Goal: Task Accomplishment & Management: Complete application form

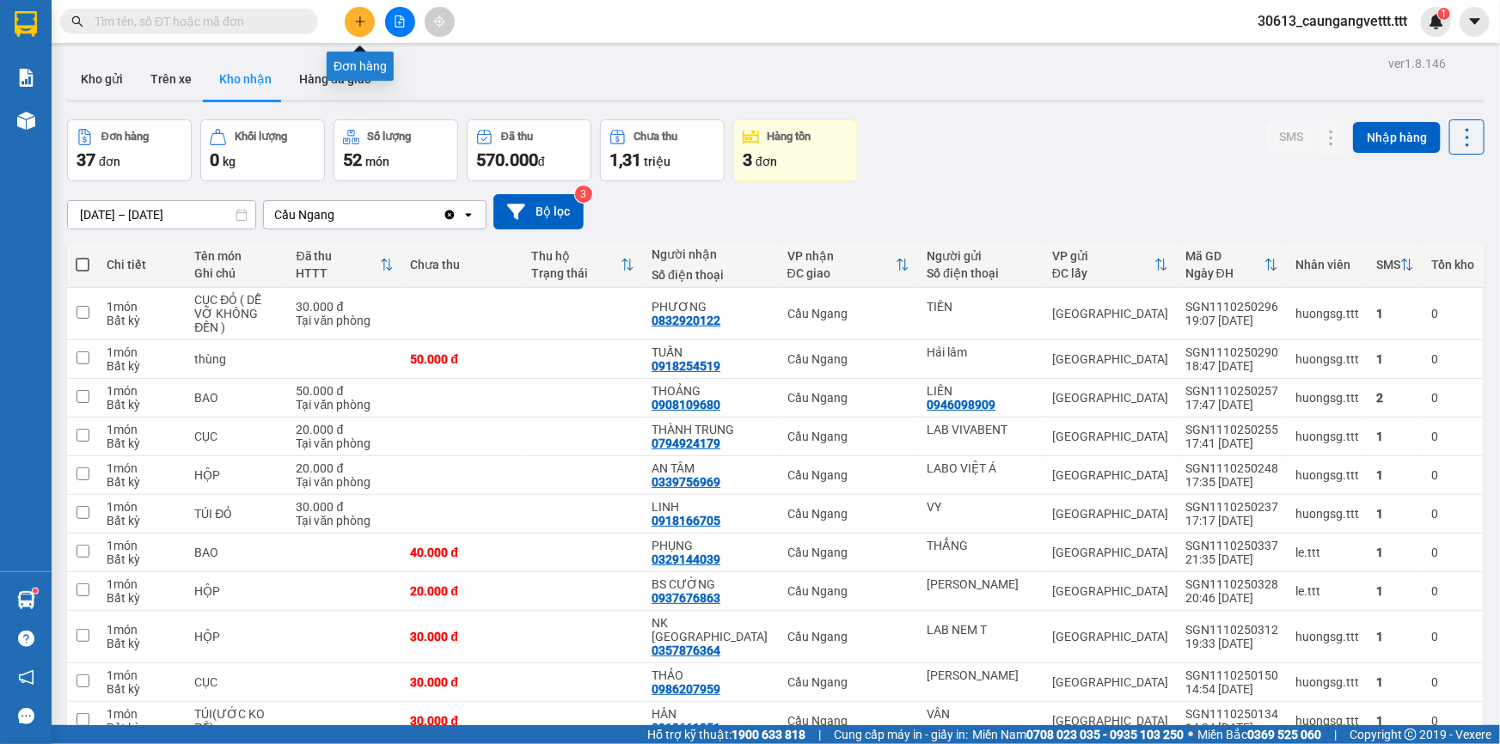
click at [361, 23] on icon "plus" at bounding box center [360, 21] width 12 height 12
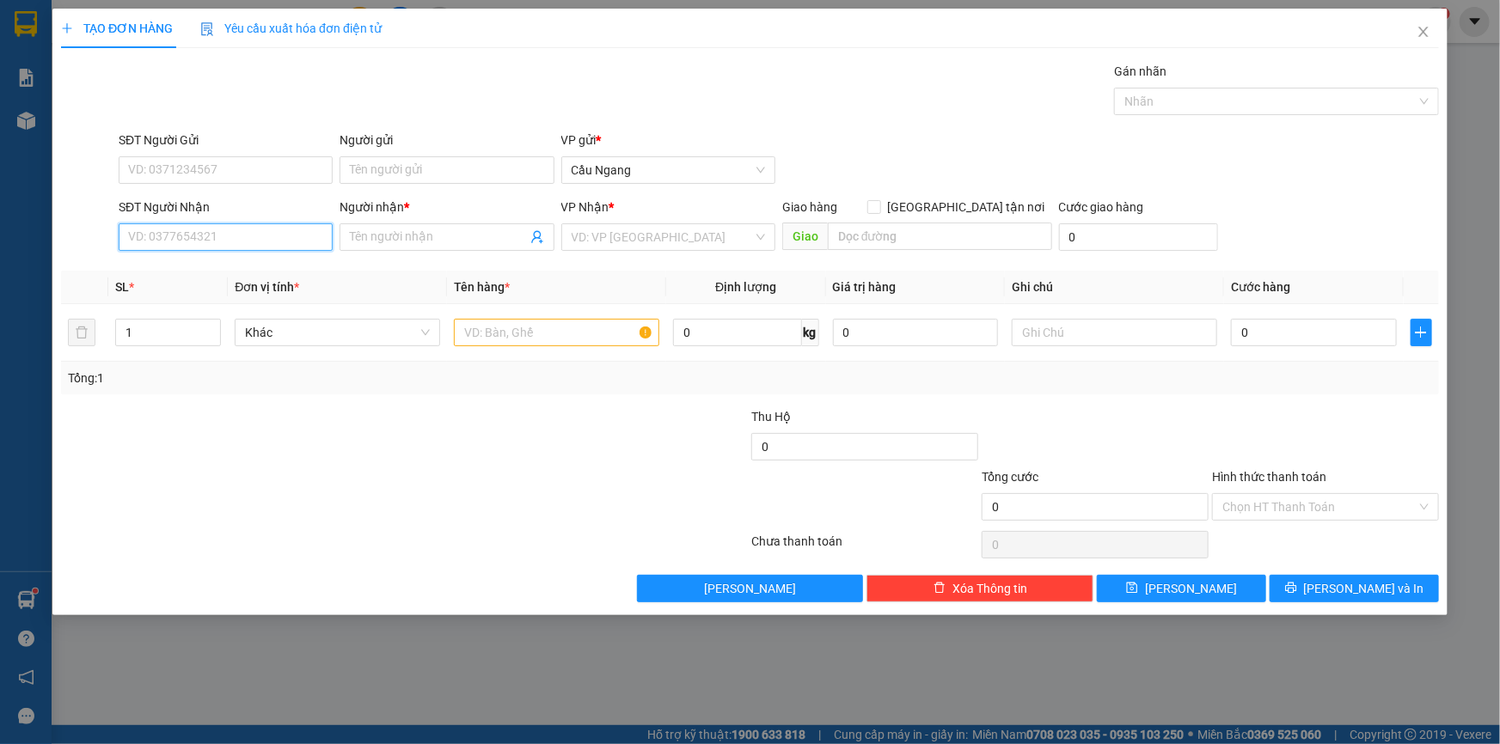
click at [186, 235] on input "SĐT Người Nhận" at bounding box center [226, 237] width 214 height 28
click at [135, 237] on input "08492" at bounding box center [226, 237] width 214 height 28
click at [186, 272] on div "0984923585 - PHÁT" at bounding box center [225, 271] width 193 height 19
type input "0984923585"
type input "PHÁT"
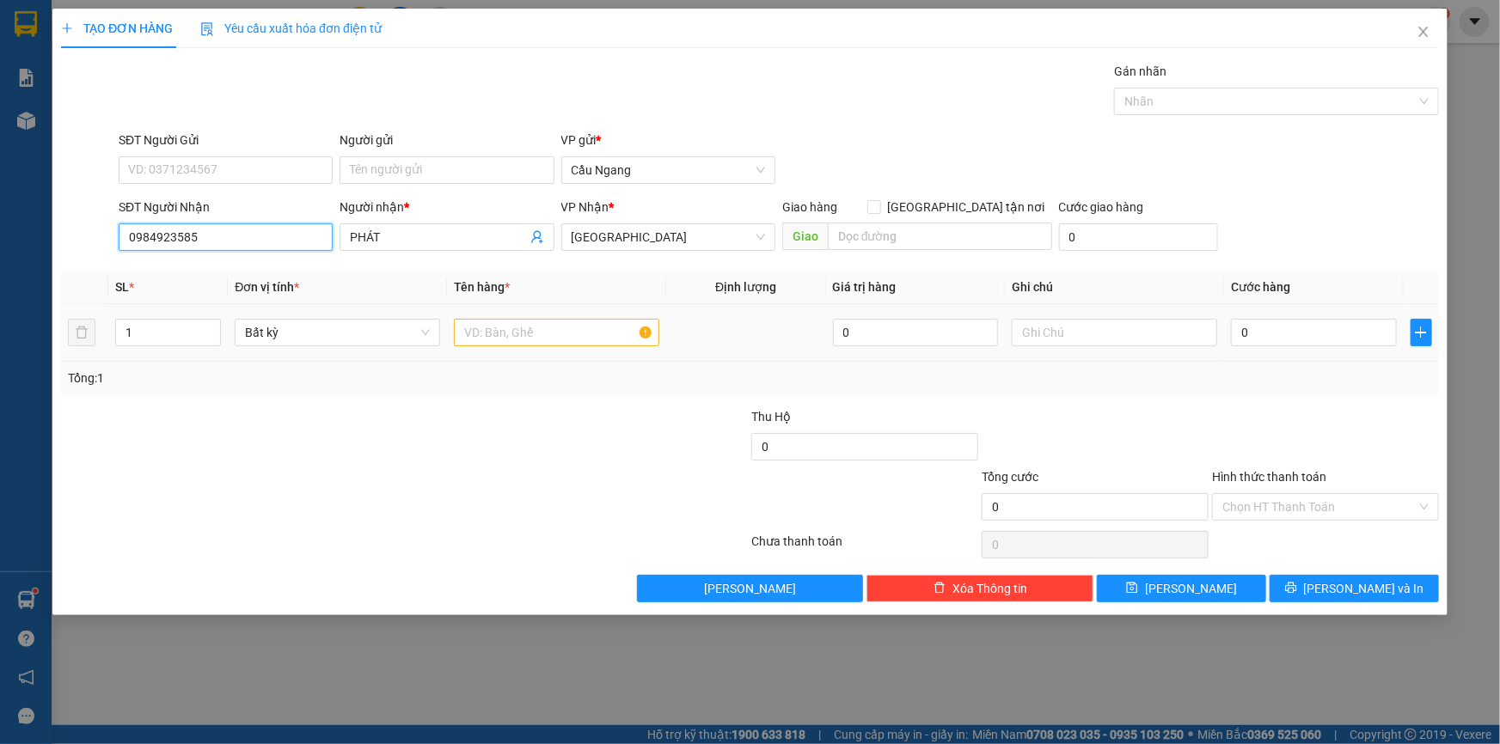
type input "0984923585"
click at [533, 337] on input "text" at bounding box center [556, 333] width 205 height 28
type input "THUNG"
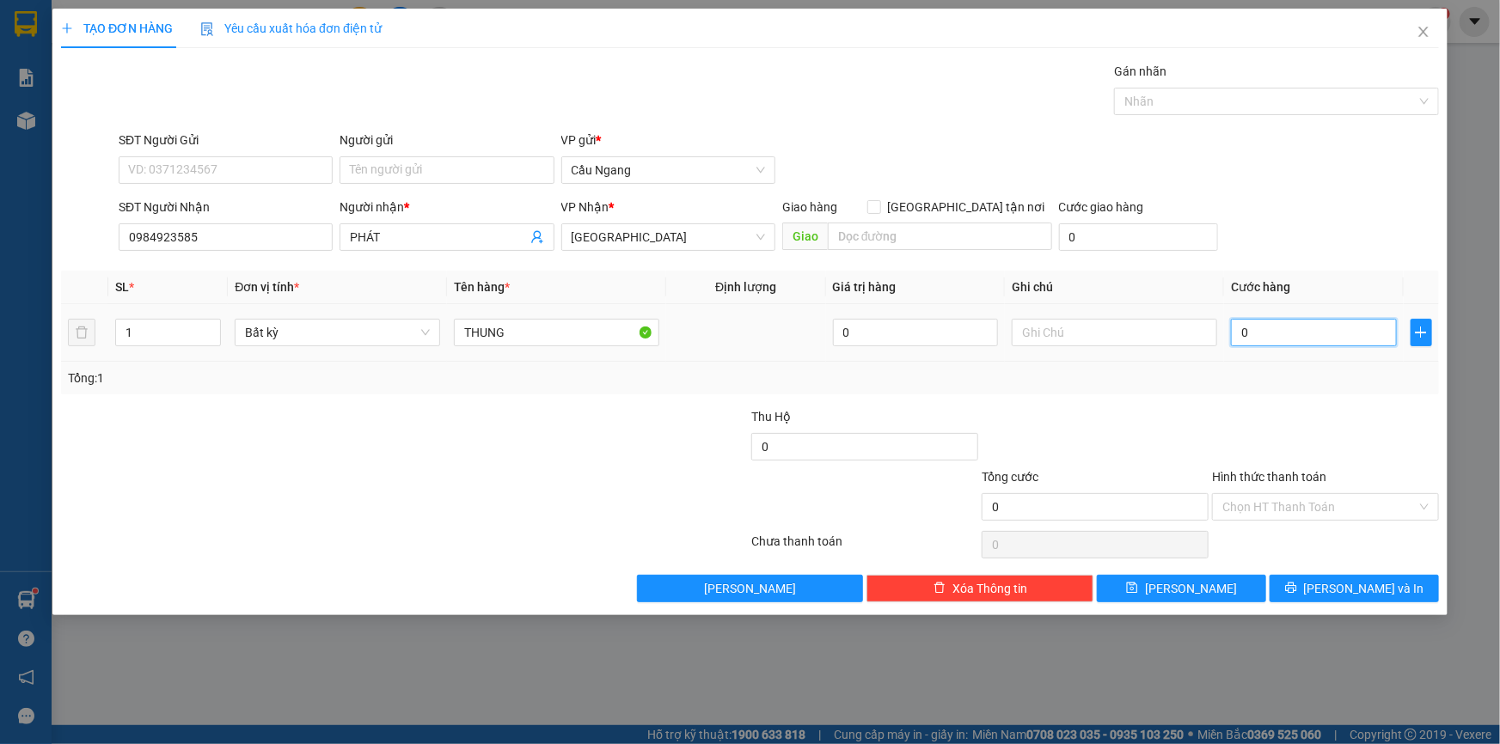
click at [1306, 338] on input "0" at bounding box center [1314, 333] width 166 height 28
type input "3"
type input "30"
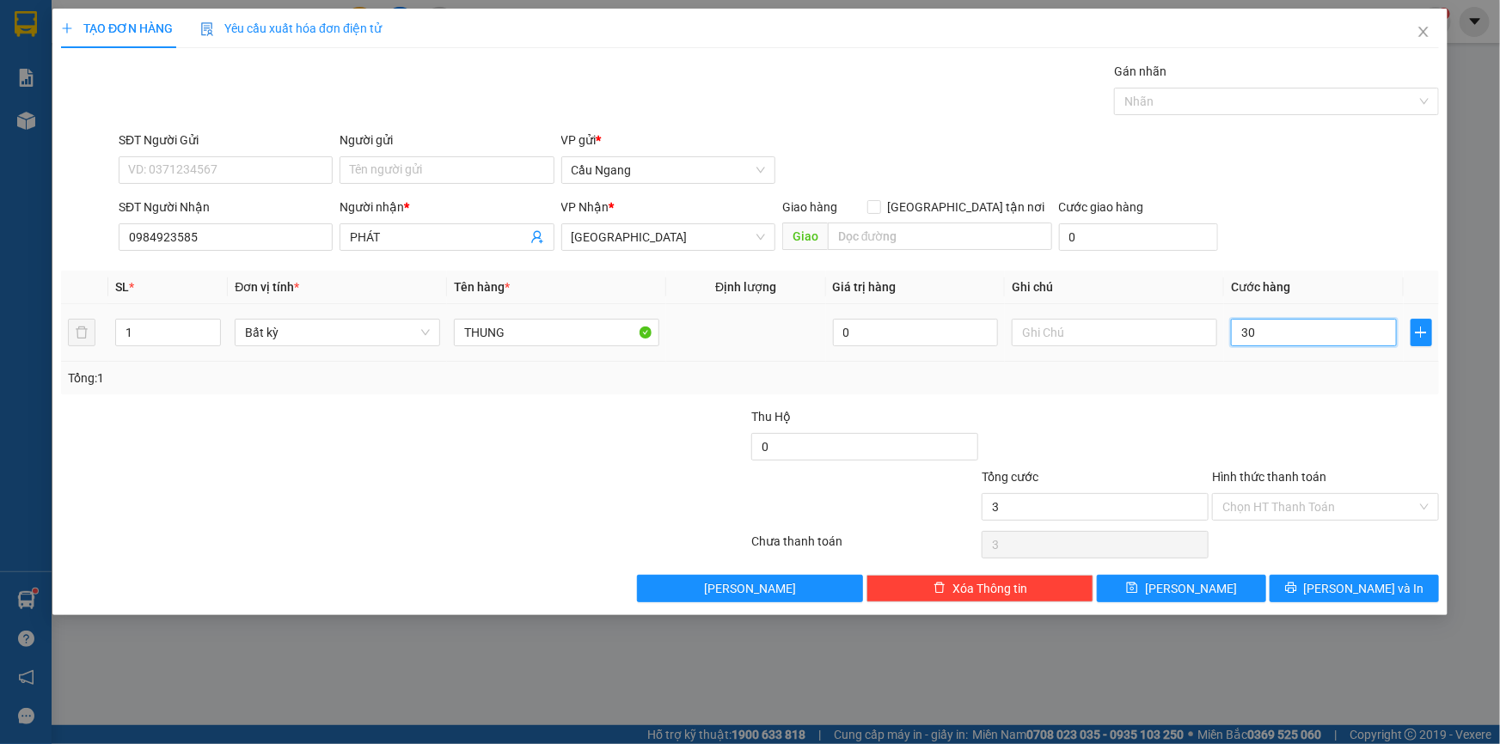
type input "30"
type input "300"
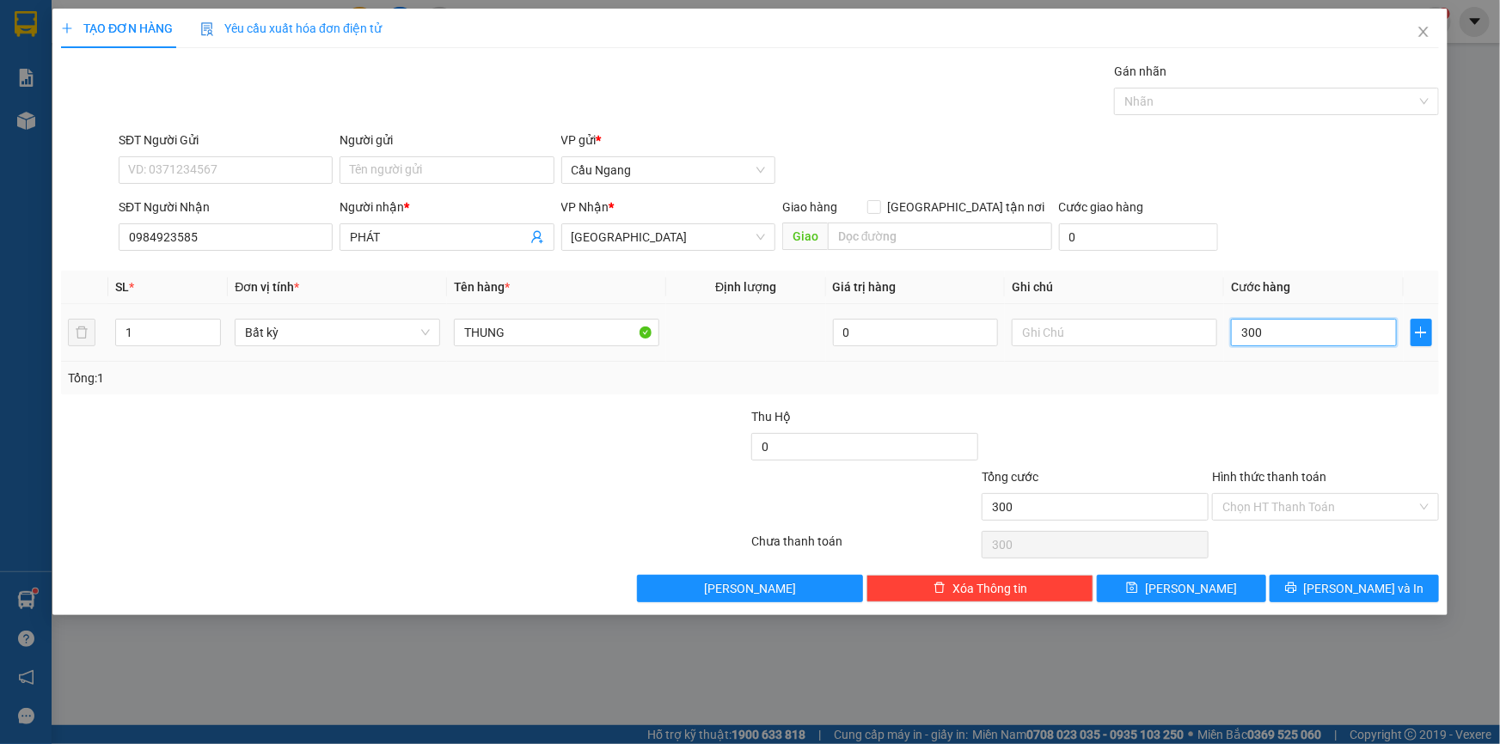
type input "3.000"
type input "30.000"
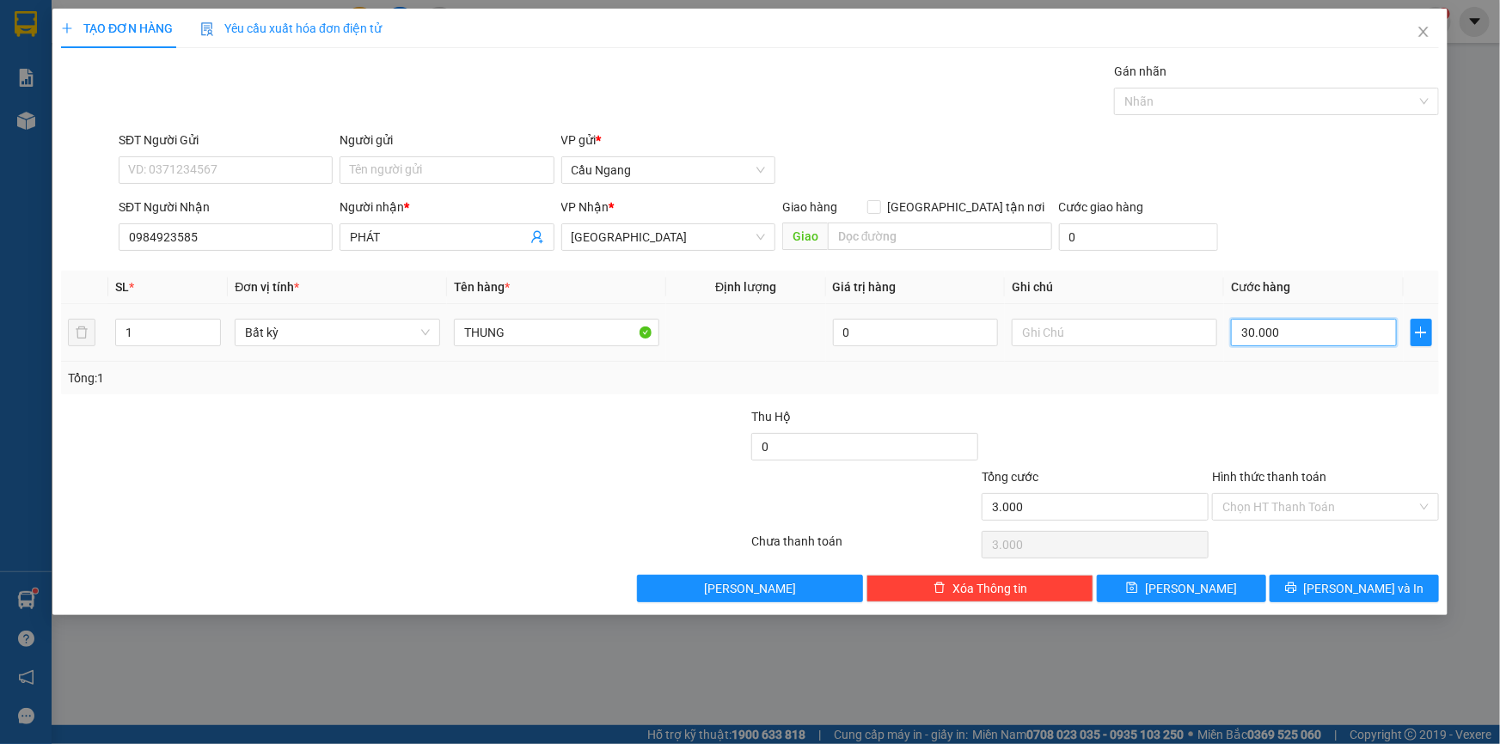
type input "30.000"
click at [1287, 504] on input "Hình thức thanh toán" at bounding box center [1319, 507] width 194 height 26
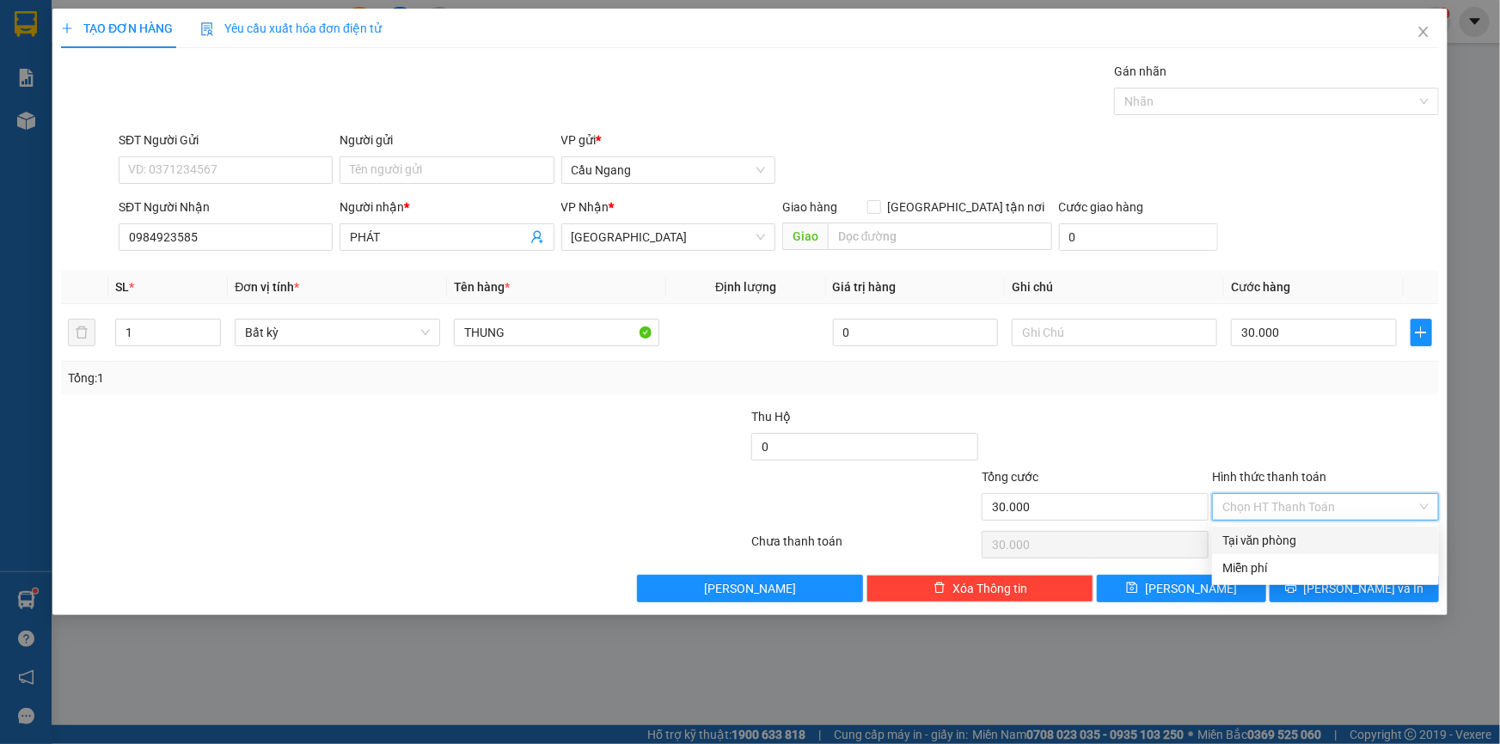
click at [1264, 541] on div "Tại văn phòng" at bounding box center [1325, 540] width 206 height 19
type input "0"
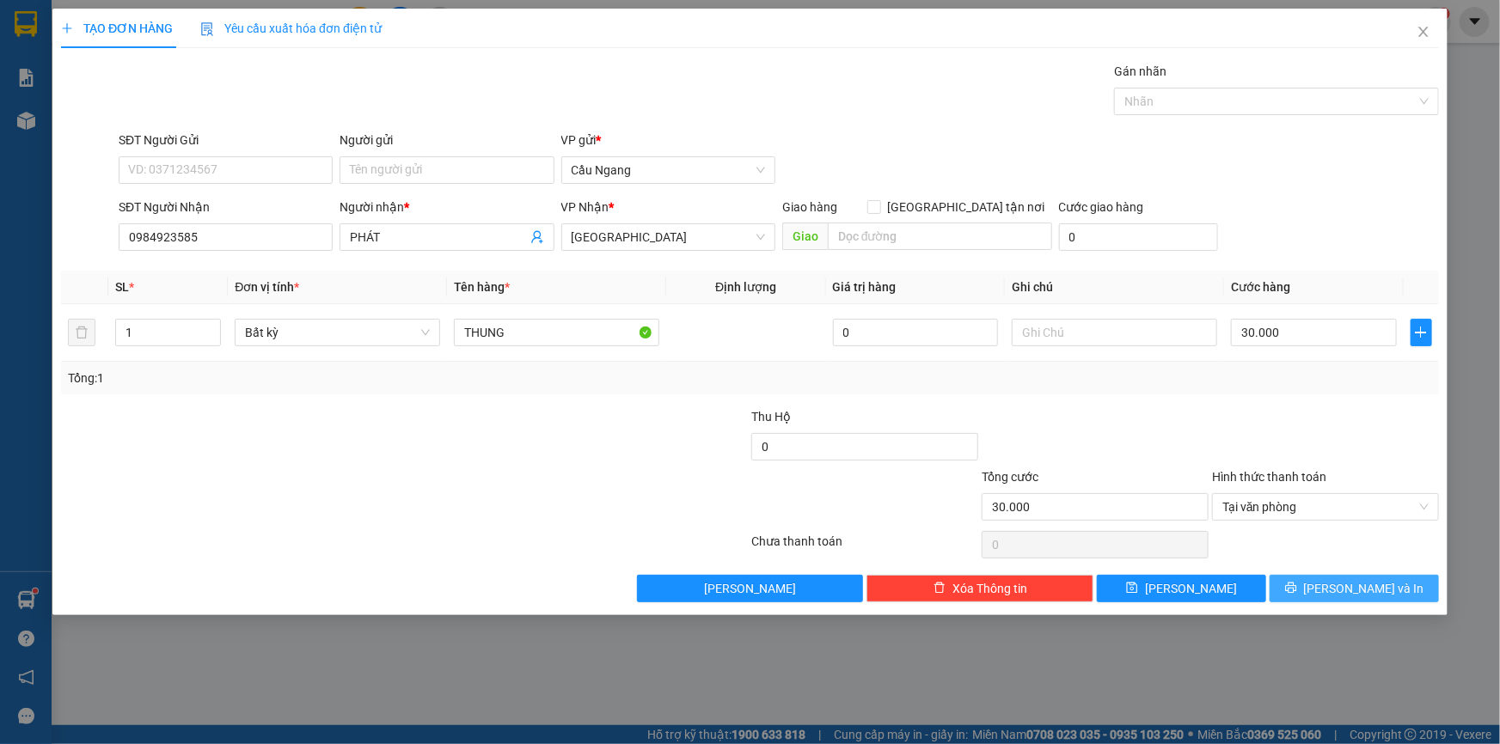
click at [1336, 590] on button "[PERSON_NAME] và In" at bounding box center [1353, 589] width 169 height 28
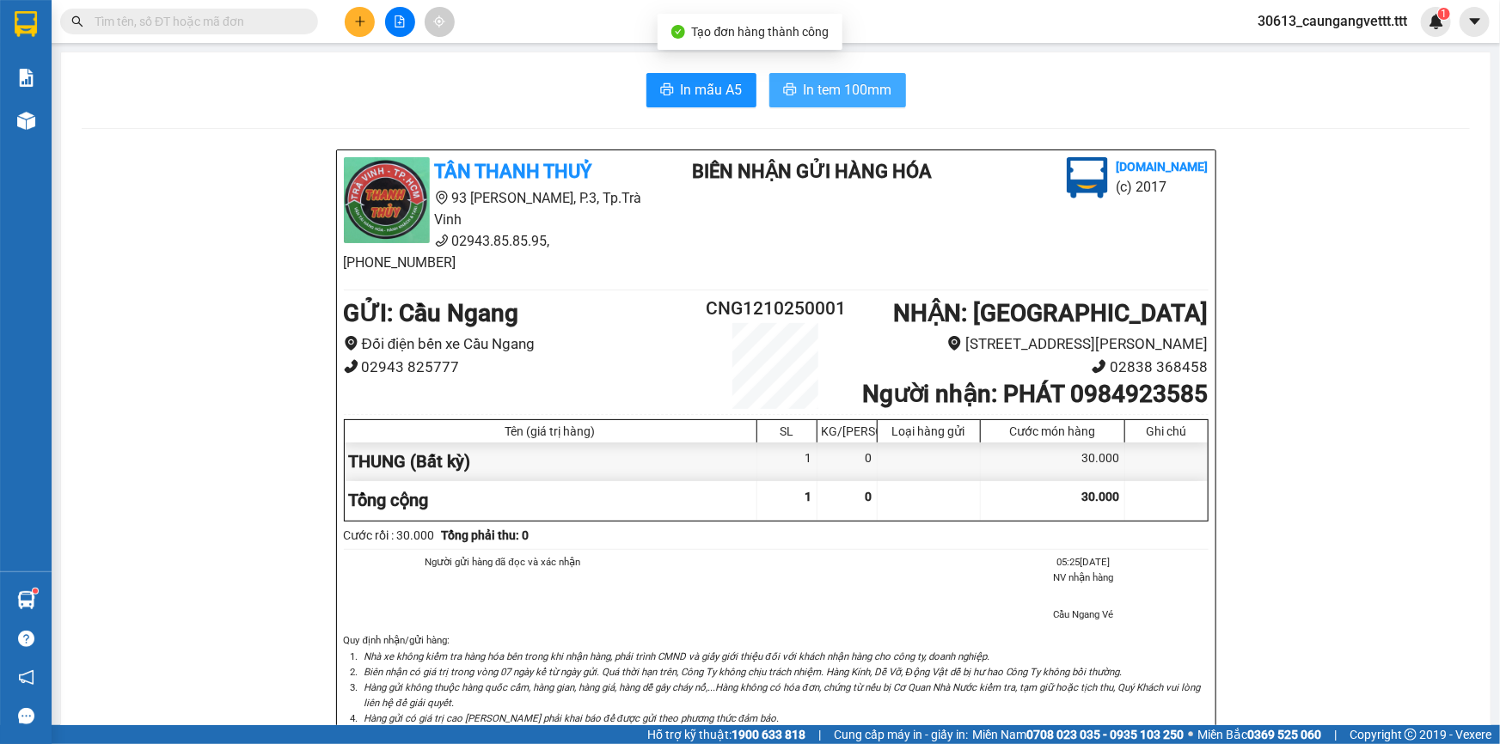
click at [804, 81] on span "In tem 100mm" at bounding box center [848, 89] width 89 height 21
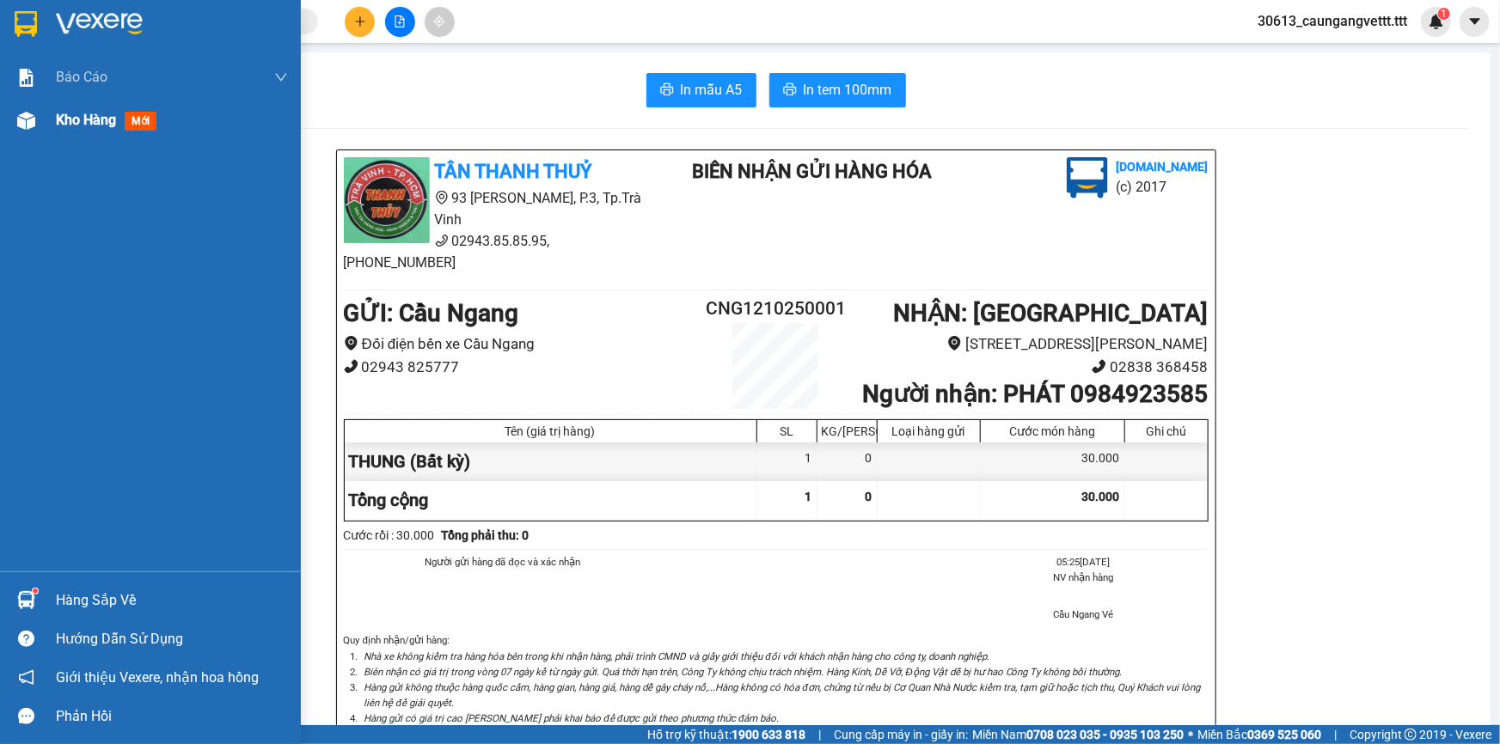
click at [64, 120] on span "Kho hàng" at bounding box center [86, 120] width 60 height 16
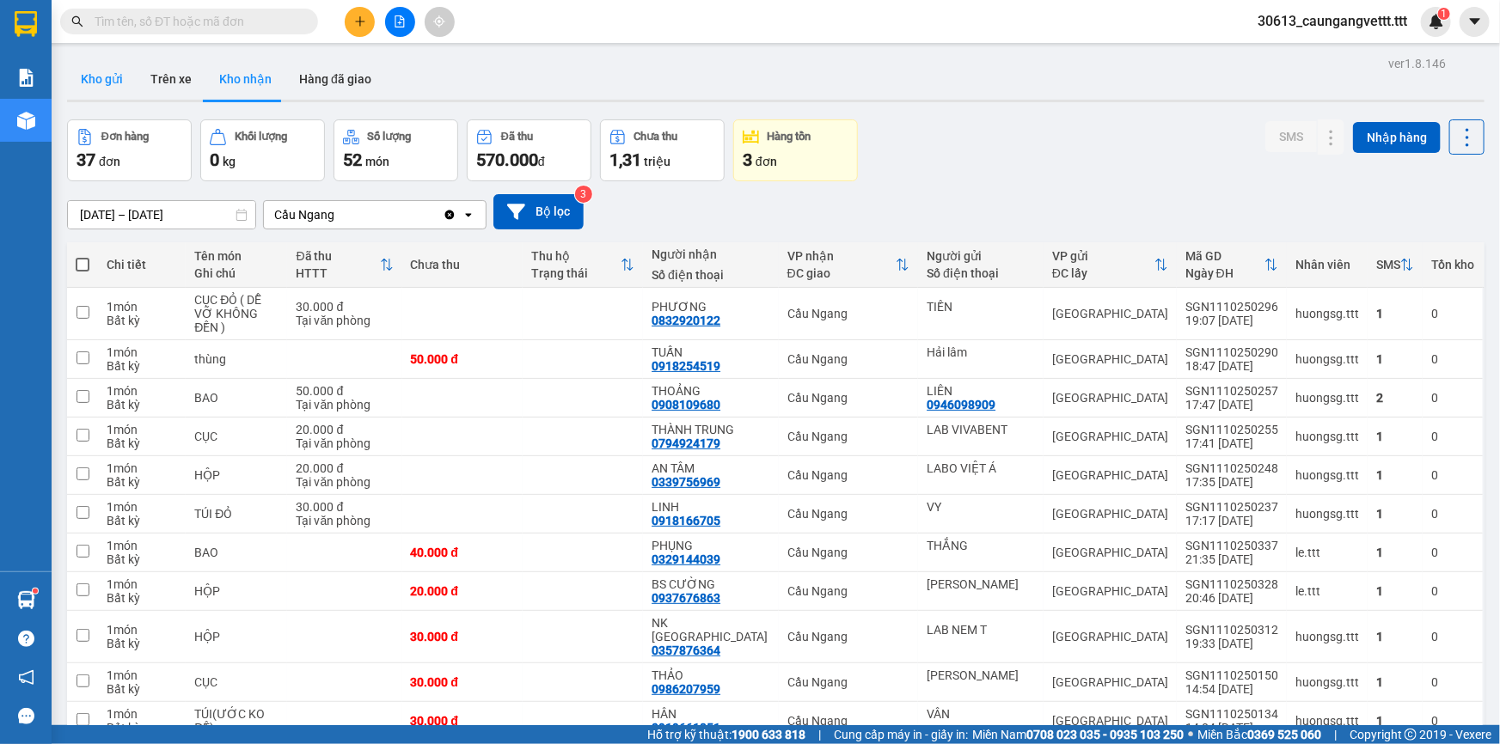
click at [99, 76] on button "Kho gửi" at bounding box center [102, 78] width 70 height 41
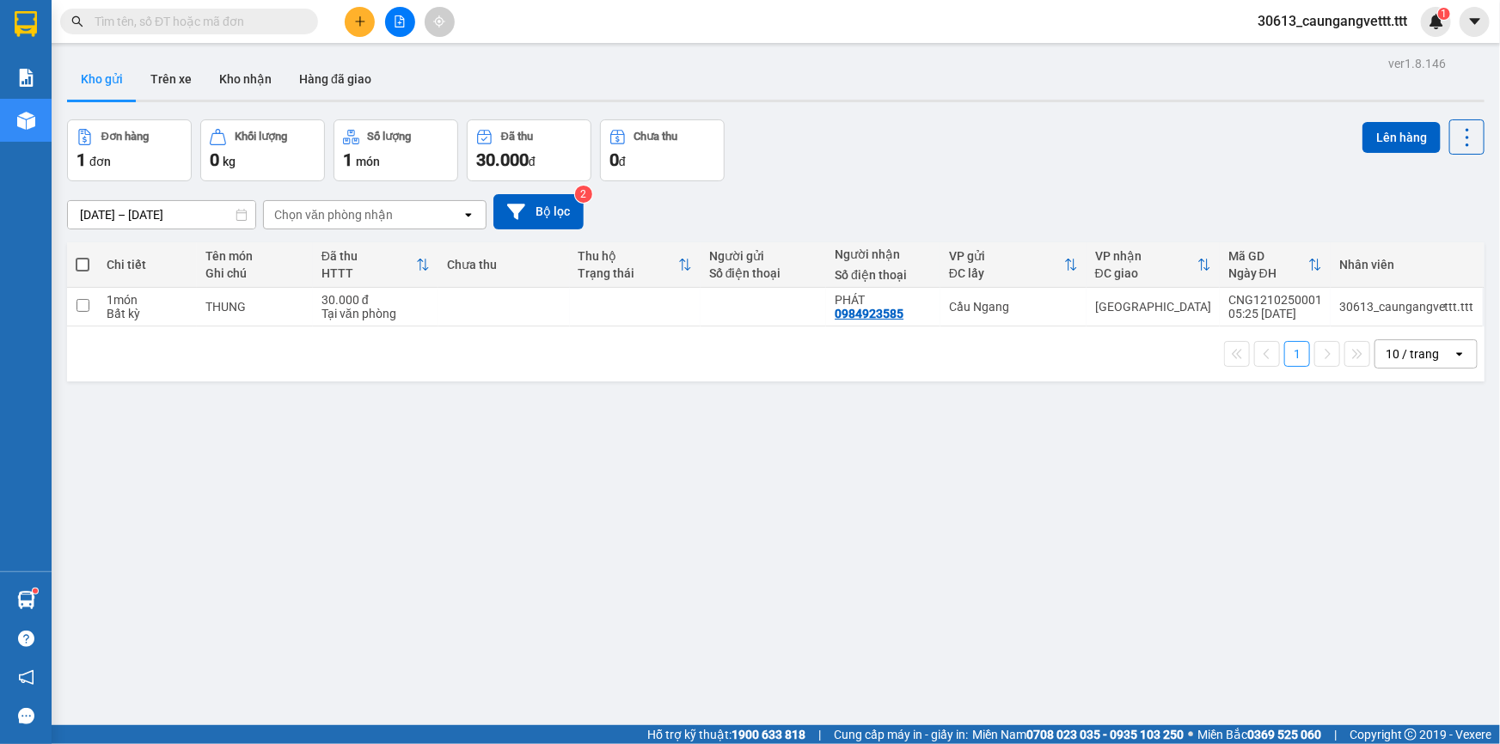
click at [82, 261] on span at bounding box center [83, 265] width 14 height 14
click at [83, 256] on input "checkbox" at bounding box center [83, 256] width 0 height 0
checkbox input "true"
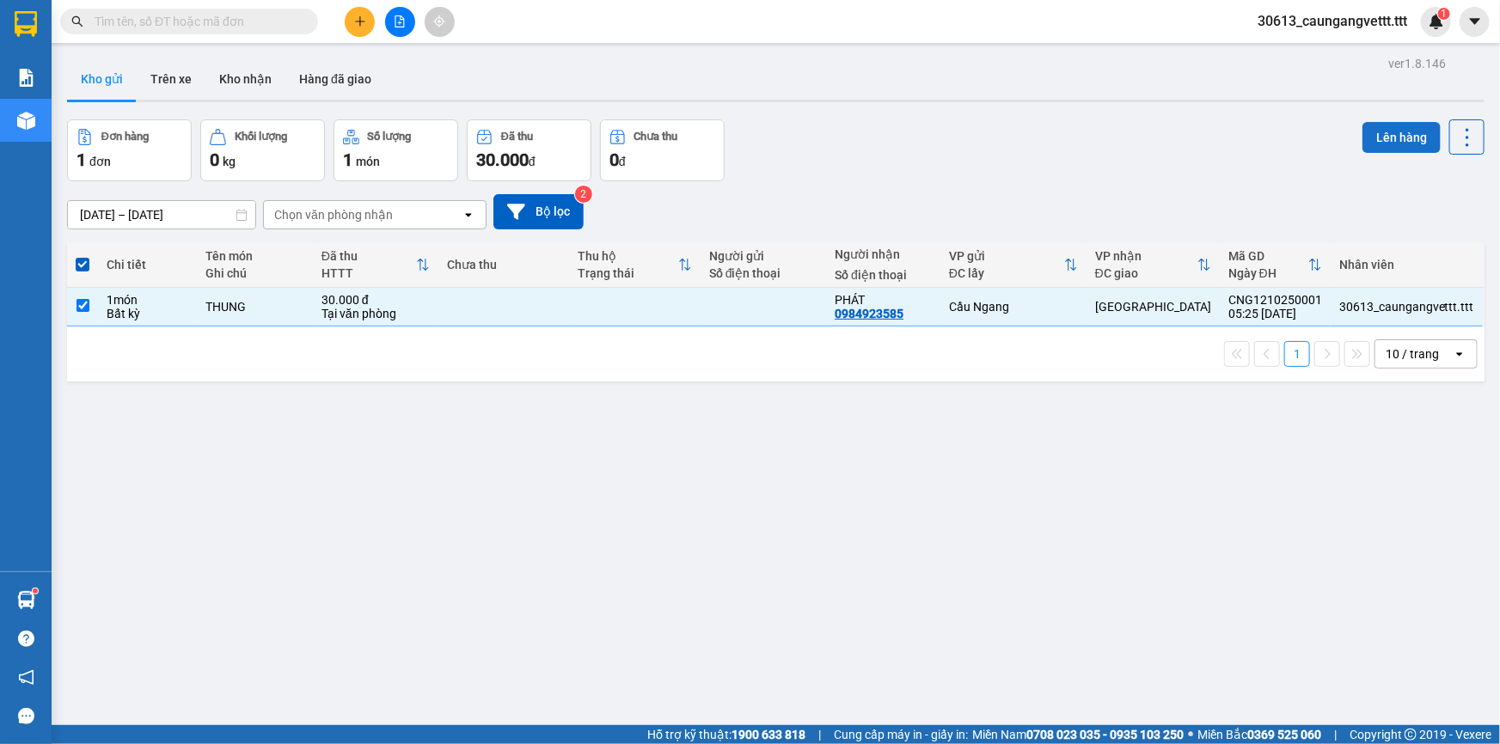
click at [1367, 131] on button "Lên hàng" at bounding box center [1401, 137] width 78 height 31
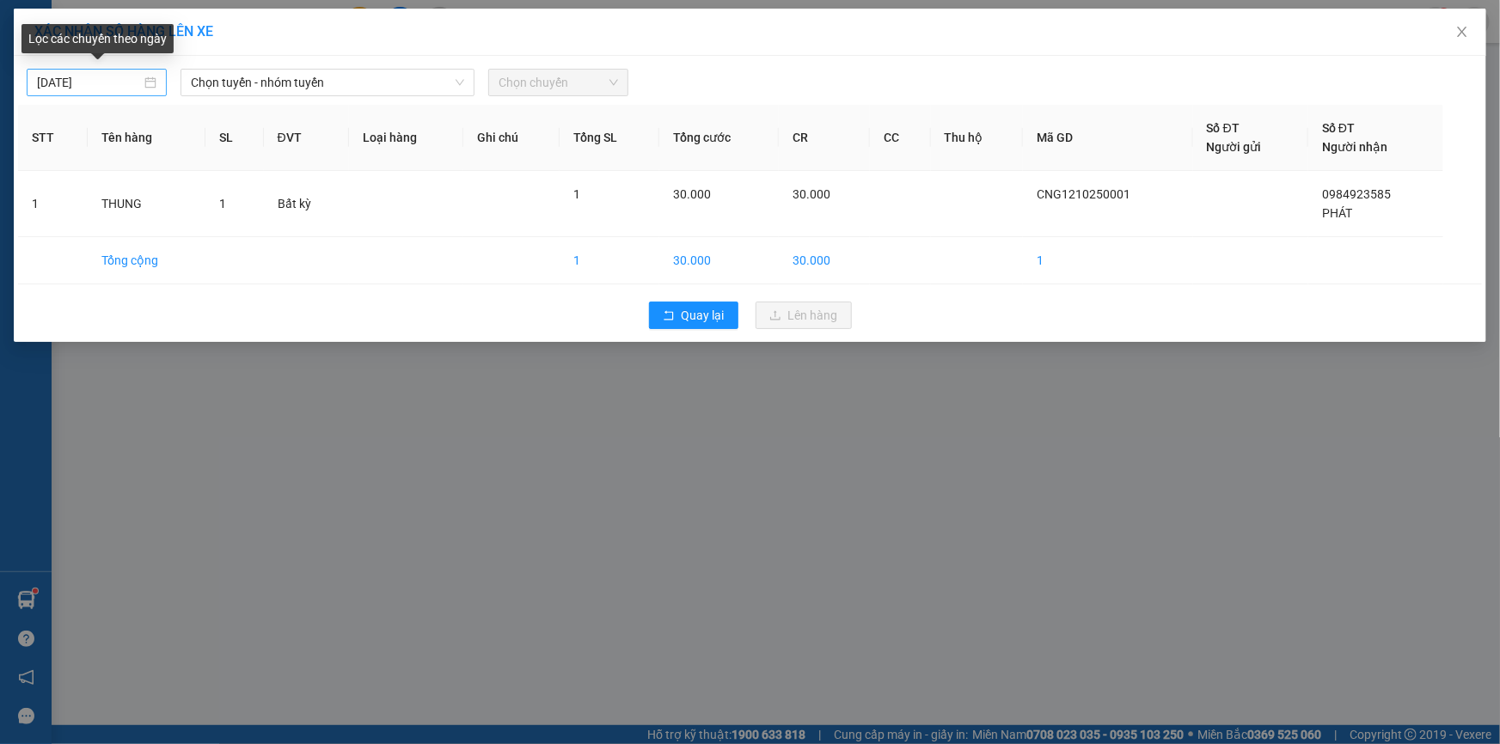
click at [53, 78] on input "[DATE]" at bounding box center [89, 82] width 104 height 19
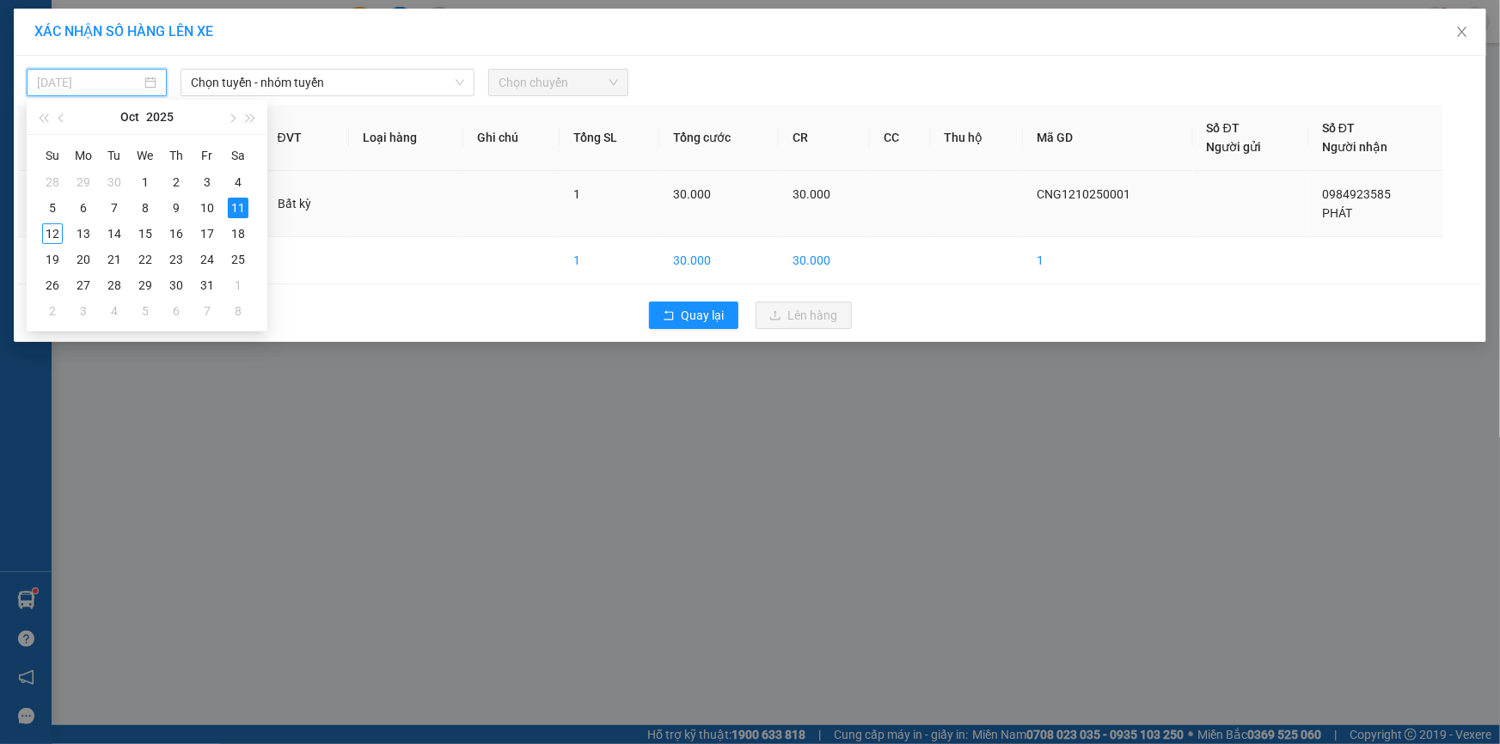
drag, startPoint x: 49, startPoint y: 232, endPoint x: 131, endPoint y: 170, distance: 102.4
click at [49, 232] on div "12" at bounding box center [52, 233] width 21 height 21
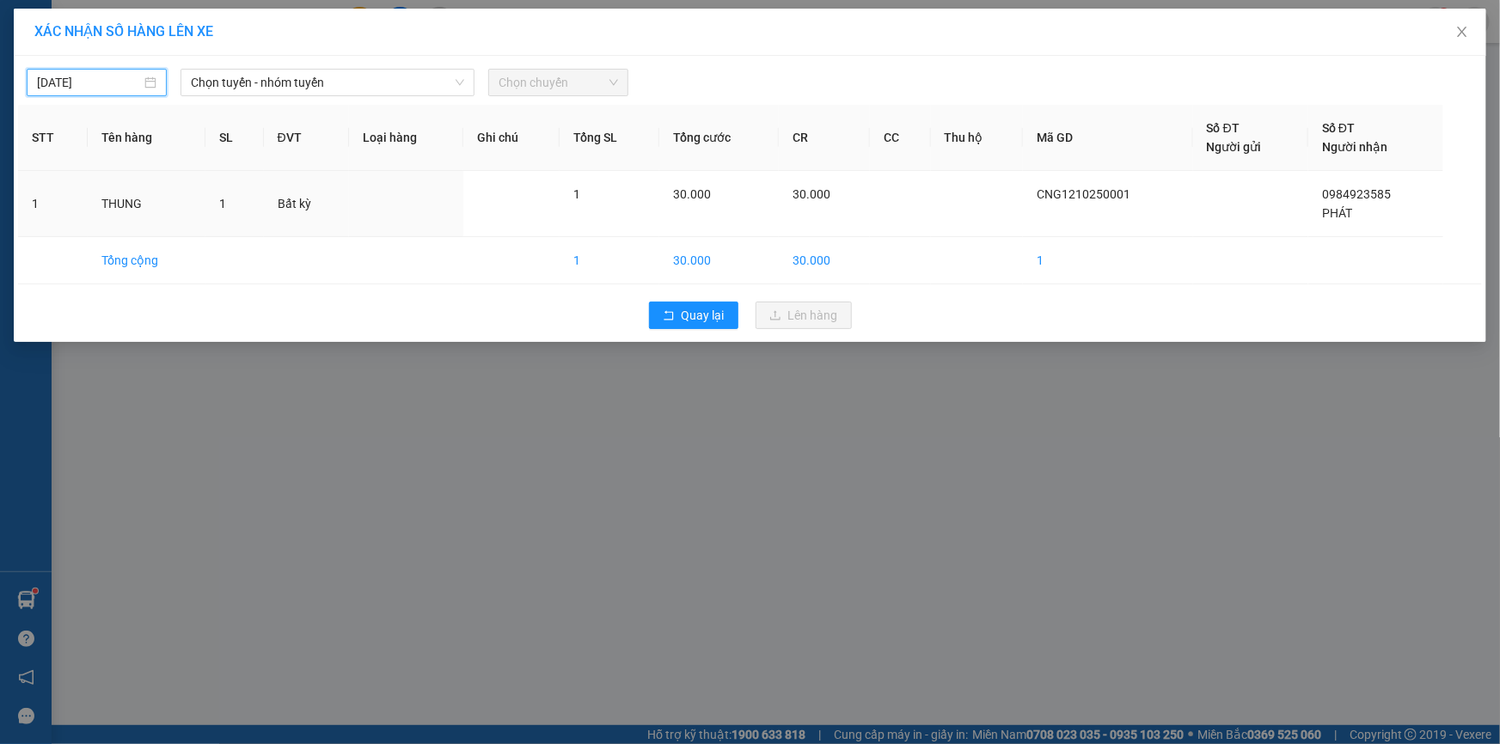
type input "[DATE]"
click at [257, 77] on span "Chọn tuyến - nhóm tuyến" at bounding box center [327, 83] width 273 height 26
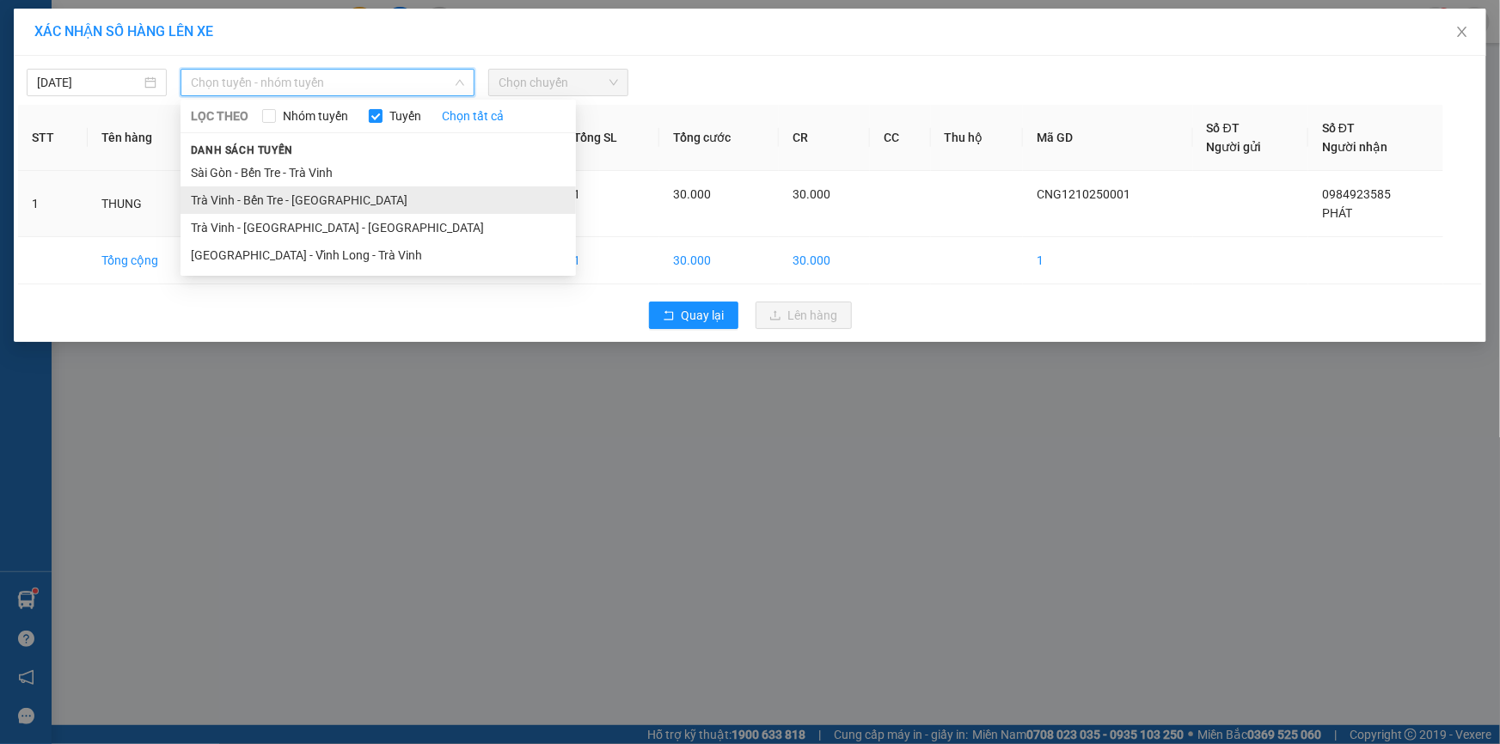
click at [259, 193] on li "Trà Vinh - Bến Tre - [GEOGRAPHIC_DATA]" at bounding box center [377, 201] width 395 height 28
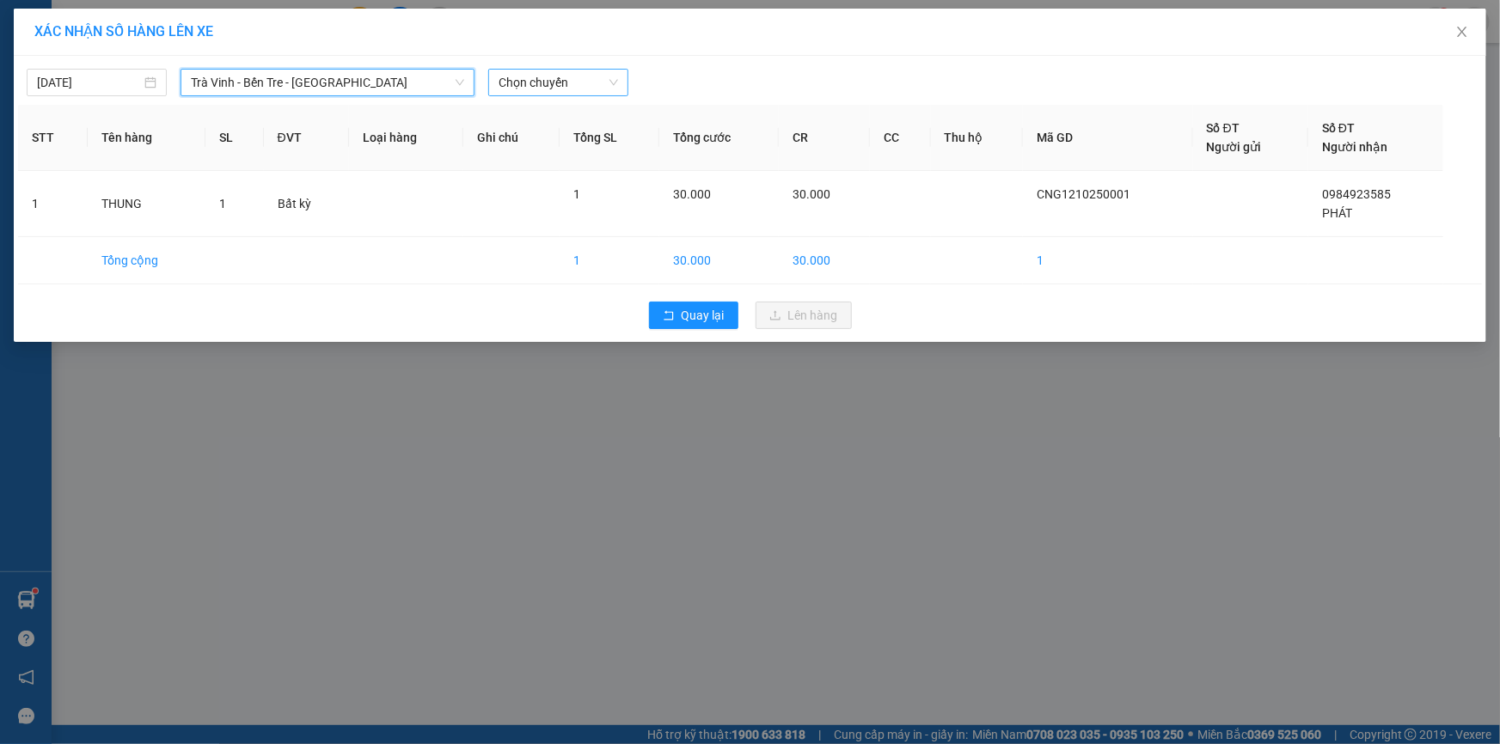
click at [513, 85] on span "Chọn chuyến" at bounding box center [557, 83] width 119 height 26
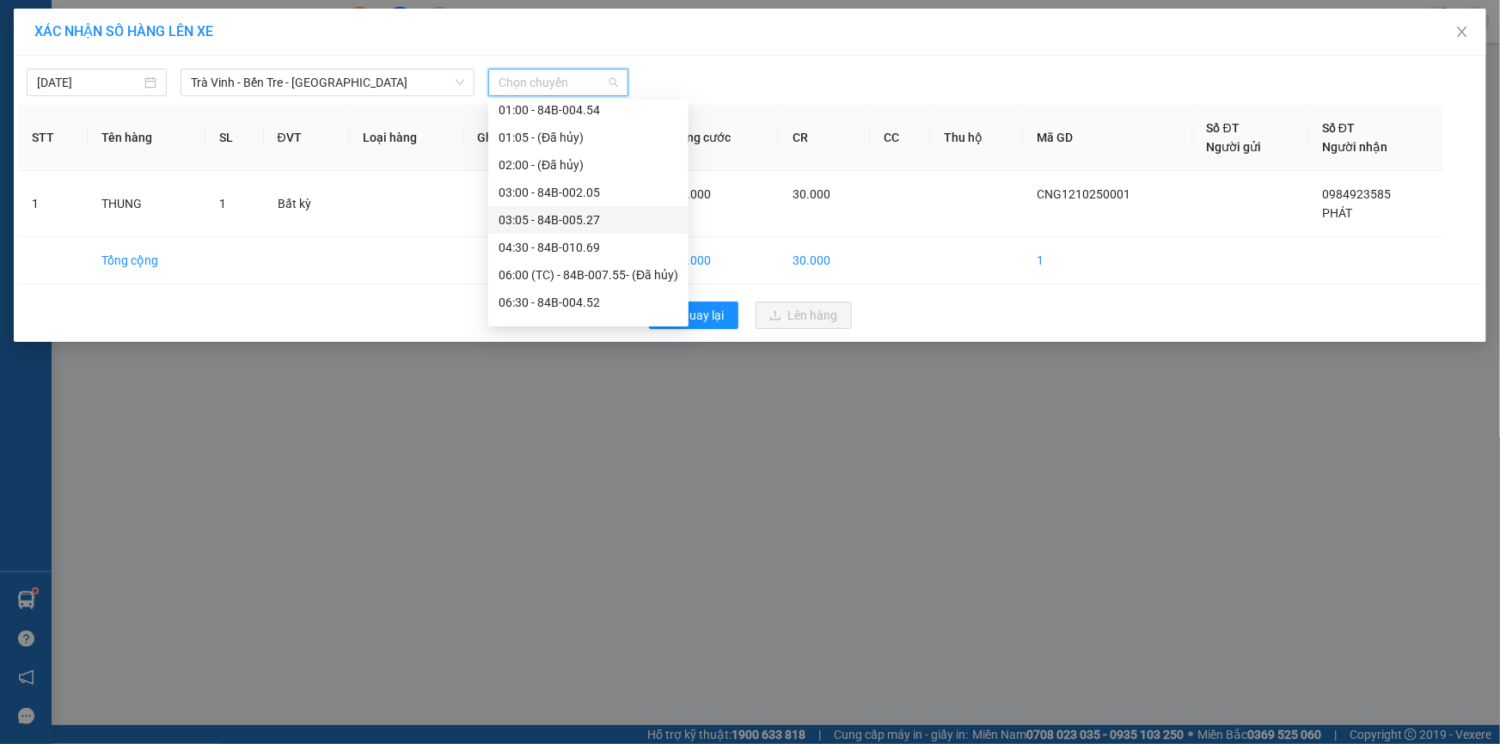
scroll to position [52, 0]
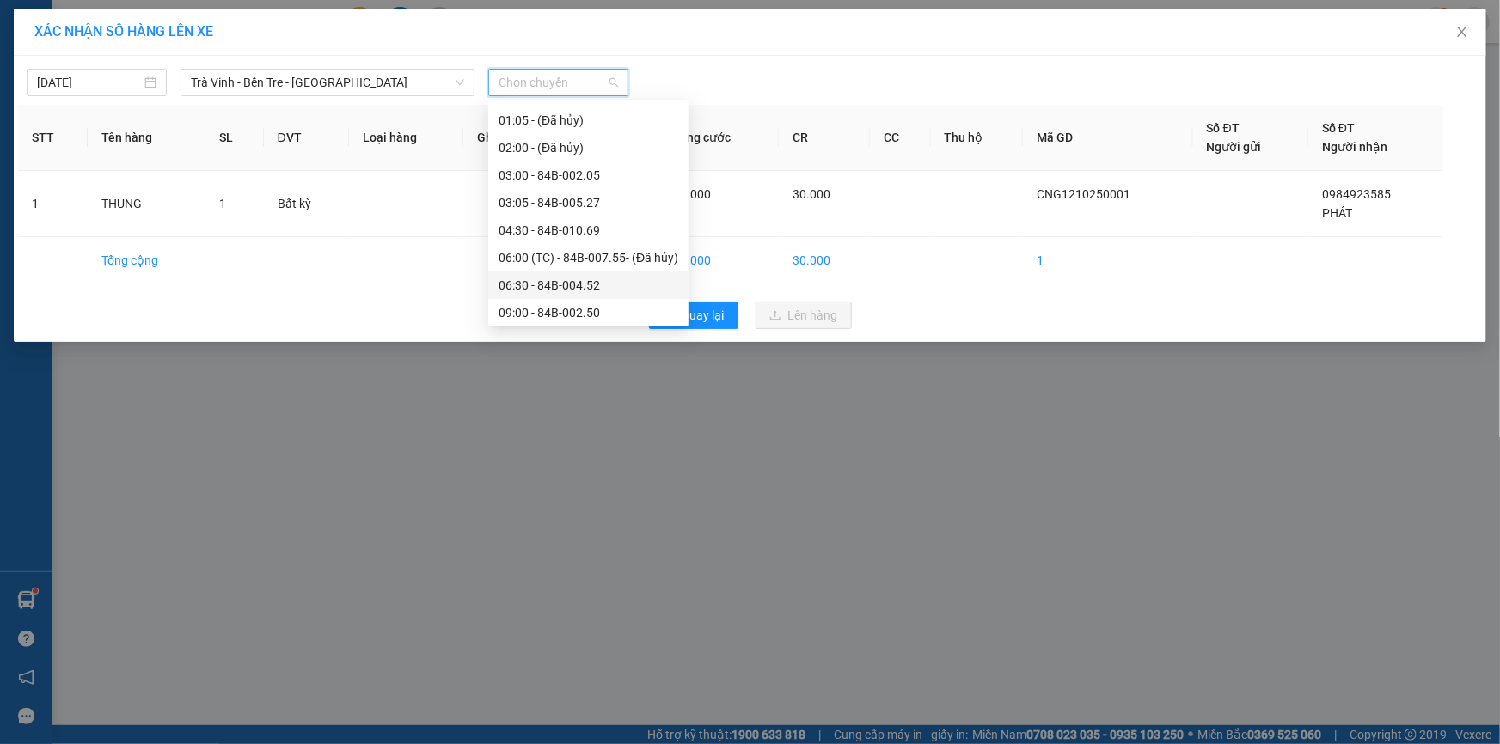
click at [540, 284] on div "06:30 - 84B-004.52" at bounding box center [588, 285] width 180 height 19
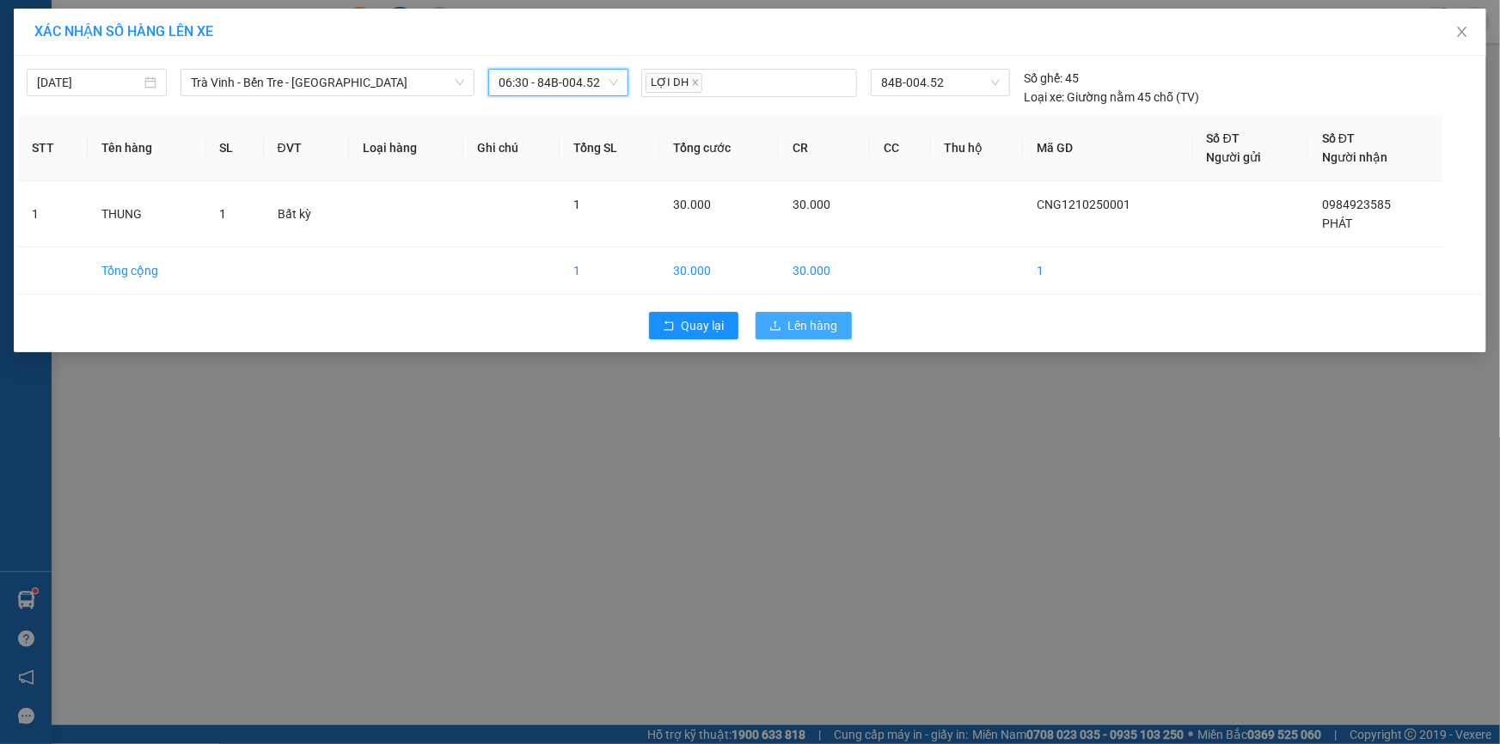
click at [794, 321] on span "Lên hàng" at bounding box center [813, 325] width 50 height 19
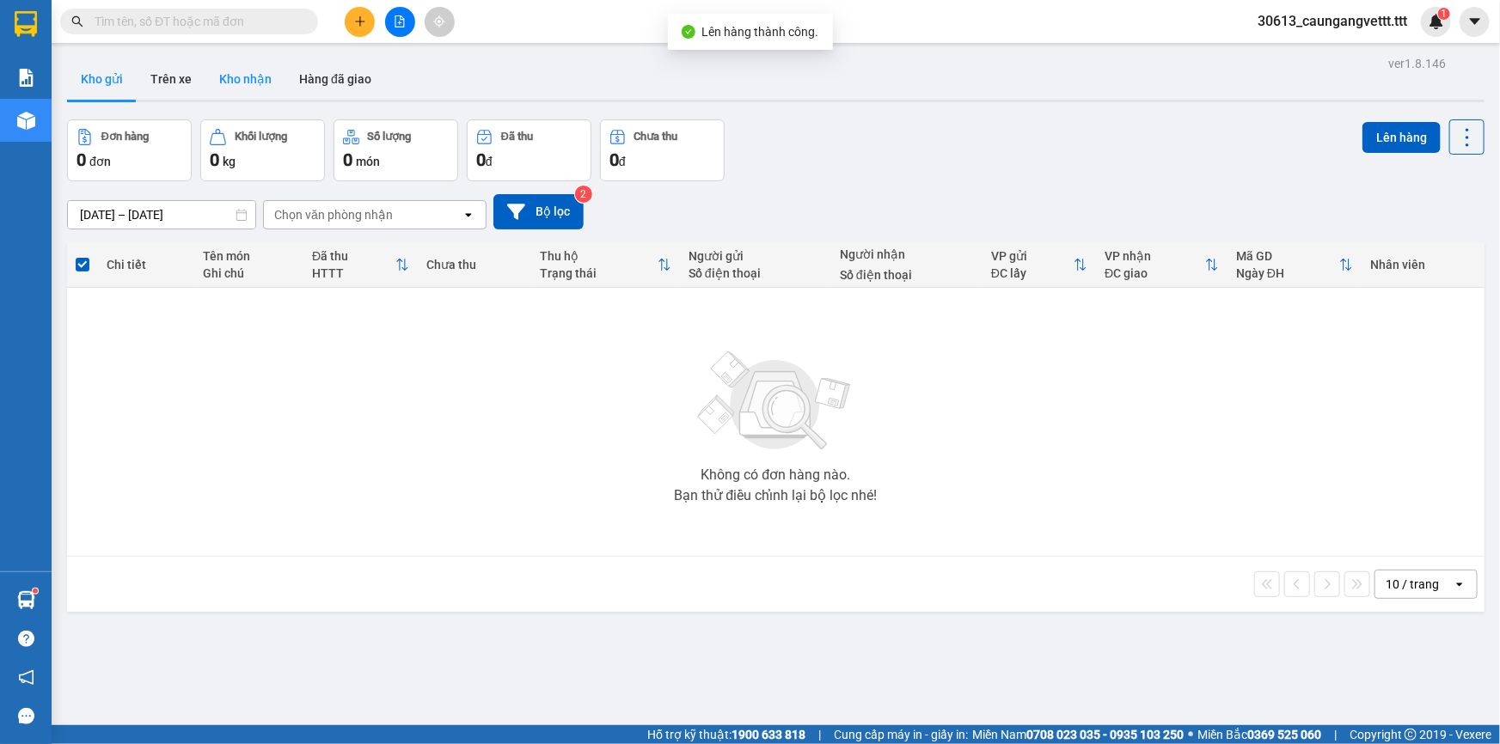
click at [242, 76] on button "Kho nhận" at bounding box center [245, 78] width 80 height 41
